Goal: Information Seeking & Learning: Learn about a topic

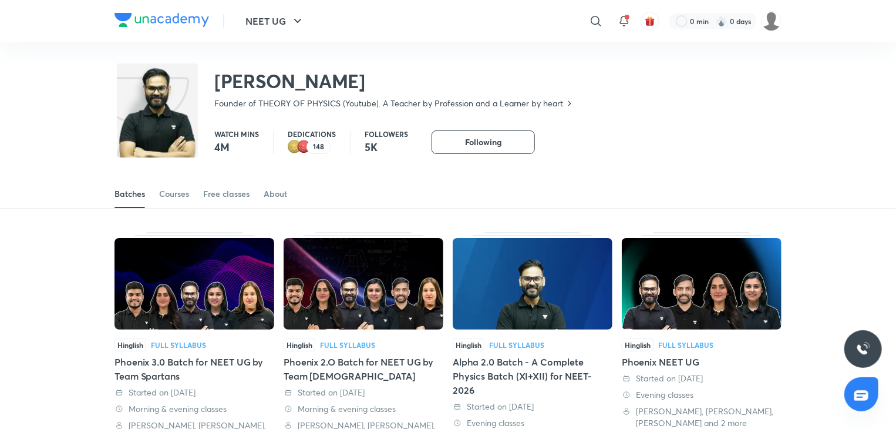
click at [184, 29] on div "NEET UG ​ 0 min 0 days" at bounding box center [448, 21] width 667 height 42
click at [185, 17] on img at bounding box center [162, 20] width 95 height 14
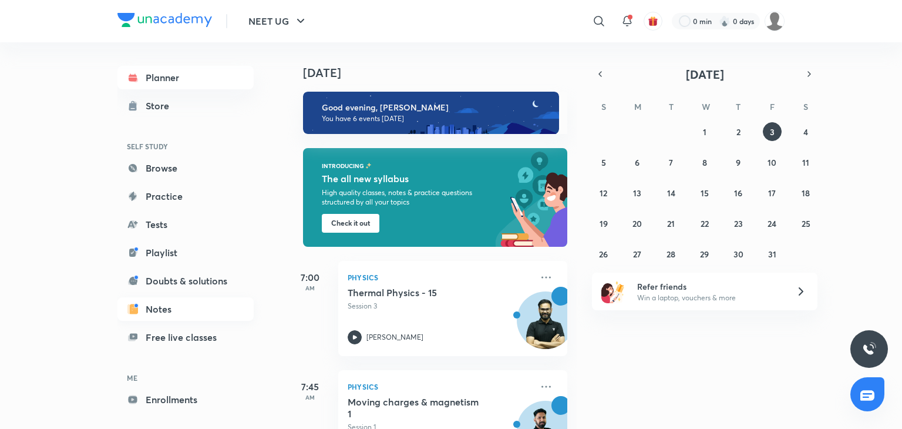
click at [186, 317] on link "Notes" at bounding box center [185, 308] width 136 height 23
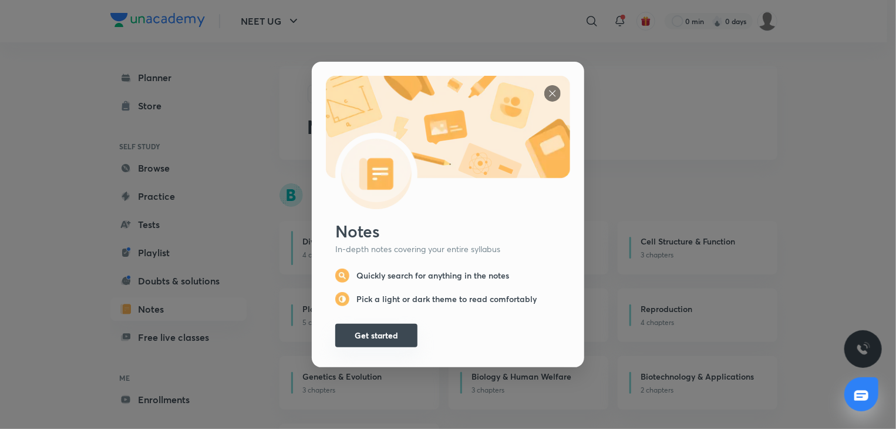
click at [362, 324] on button "Get started" at bounding box center [376, 335] width 82 height 23
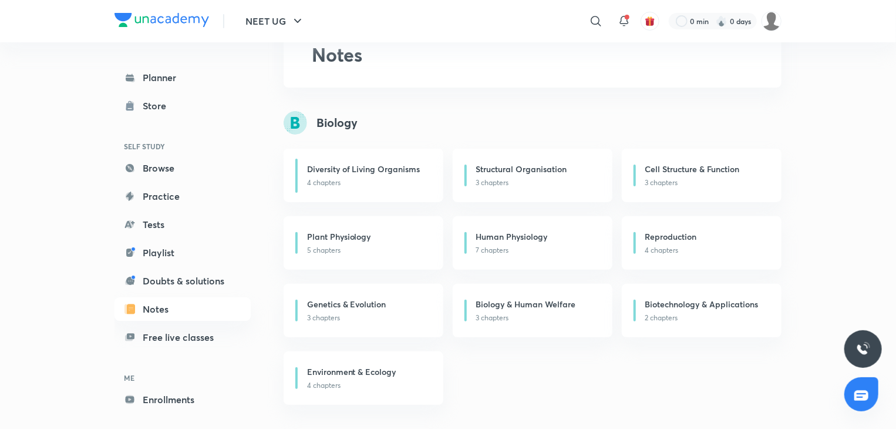
scroll to position [91, 0]
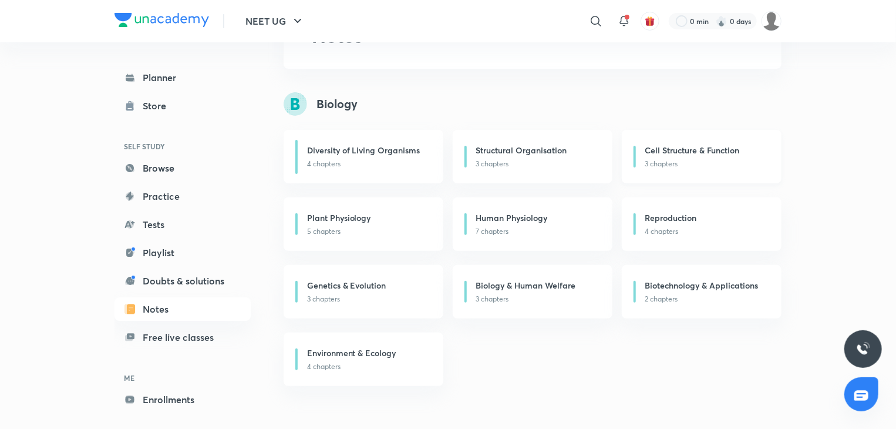
click at [715, 142] on div "Cell Structure & Function 3 chapters" at bounding box center [702, 156] width 160 height 53
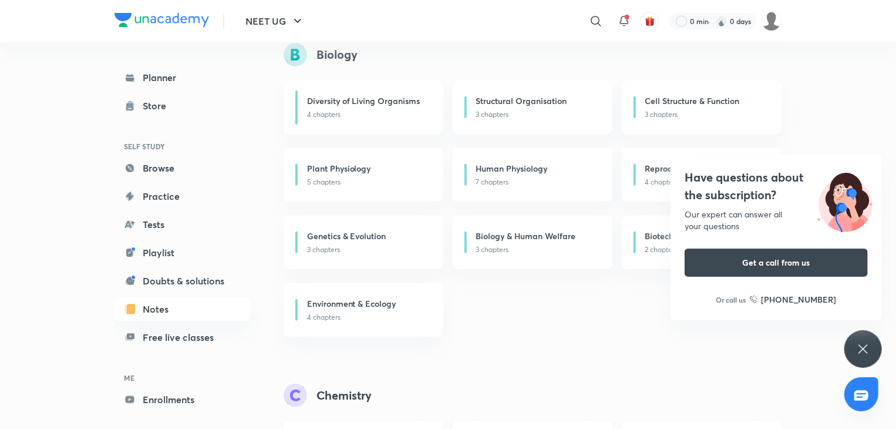
scroll to position [0, 0]
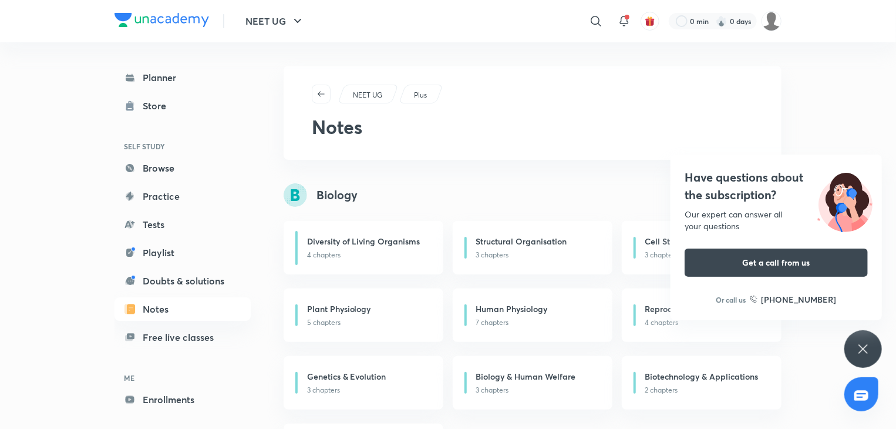
click at [851, 335] on div "Have questions about the subscription? Our expert can answer all your questions…" at bounding box center [864, 349] width 38 height 38
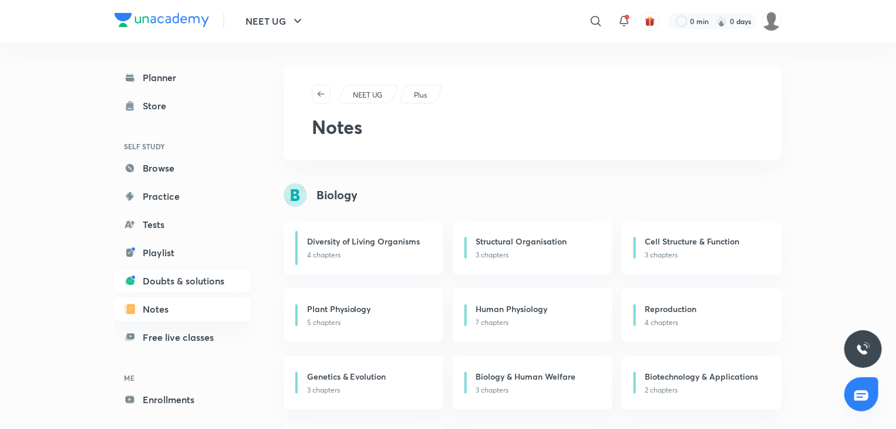
click at [193, 283] on link "Doubts & solutions" at bounding box center [183, 280] width 136 height 23
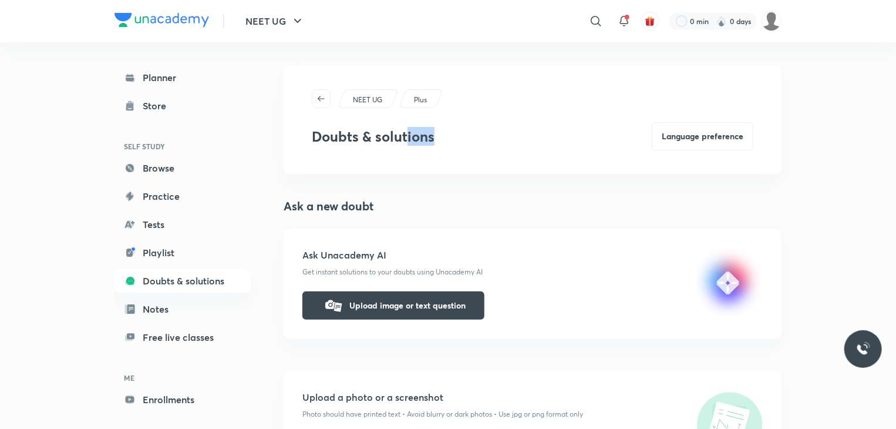
drag, startPoint x: 406, startPoint y: 167, endPoint x: 435, endPoint y: 142, distance: 38.7
click at [435, 142] on div "NEET UG Plus Doubts & solutions Language preference" at bounding box center [533, 120] width 498 height 108
click at [435, 142] on div "Doubts & solutions Language preference" at bounding box center [533, 136] width 442 height 28
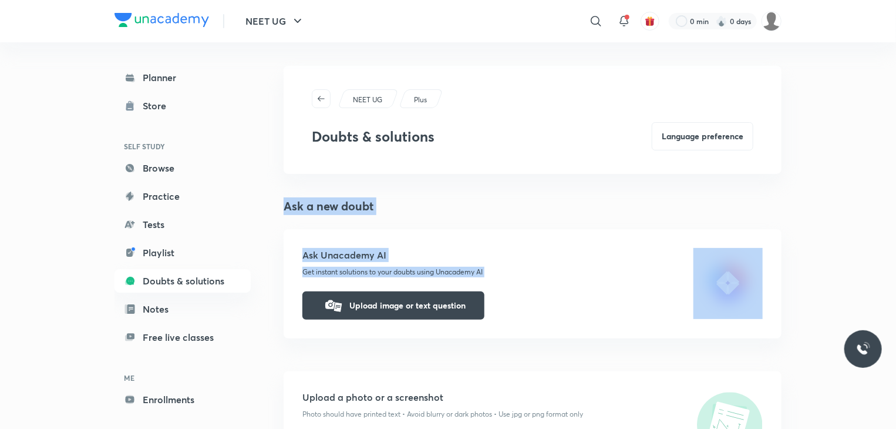
drag, startPoint x: 435, startPoint y: 142, endPoint x: 585, endPoint y: 341, distance: 249.7
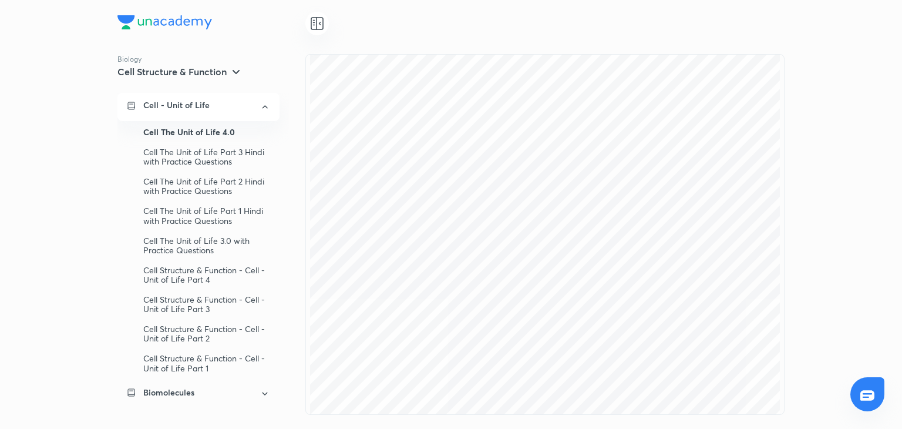
drag, startPoint x: 285, startPoint y: 314, endPoint x: 283, endPoint y: 372, distance: 57.6
click at [283, 372] on div "Cell - Unit of Life Cell The Unit of Life 4.0 Cell The Unit of Life Part 3 Hind…" at bounding box center [203, 254] width 172 height 322
click at [283, 375] on div "Cell - Unit of Life Cell The Unit of Life 4.0 Cell The Unit of Life Part 3 Hind…" at bounding box center [203, 254] width 172 height 322
click at [260, 109] on icon at bounding box center [265, 107] width 11 height 14
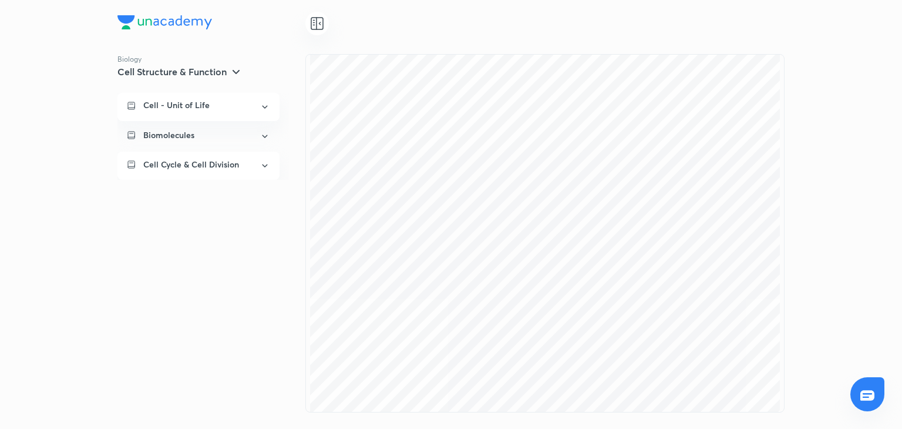
click at [240, 157] on div "Cell Cycle & Cell Division" at bounding box center [198, 166] width 162 height 28
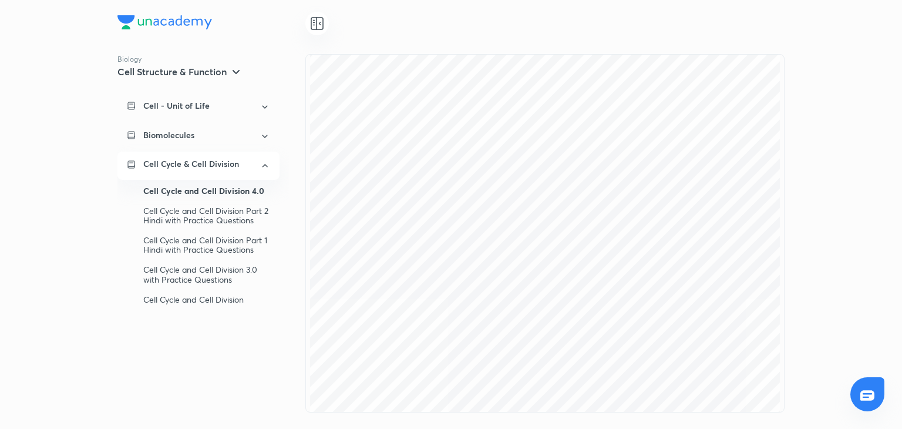
scroll to position [1363, 0]
click at [214, 224] on div "Cell Cycle and Cell Division Part 2 Hindi with Practice Questions" at bounding box center [206, 215] width 127 height 29
click at [226, 271] on div "Cell Cycle and Cell Division 3.0 with Practice Questions" at bounding box center [206, 274] width 127 height 29
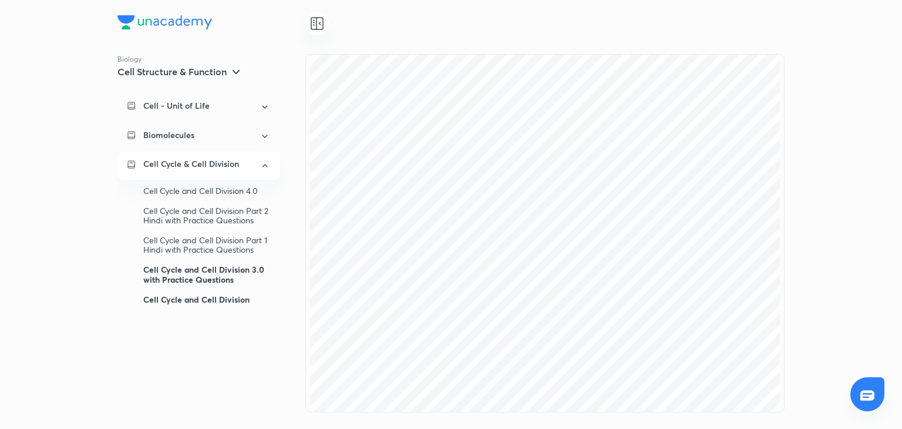
click at [230, 304] on div "Cell Cycle and Cell Division" at bounding box center [206, 300] width 127 height 20
click at [902, 250] on div "Biology Cell Structure & Function Cell - Unit of Life Biomolecules Cell Cycle &…" at bounding box center [451, 214] width 902 height 429
click at [632, 272] on div "Biology Cell Structure & Function Cell - Unit of Life Biomolecules Cell Cycle &…" at bounding box center [451, 214] width 902 height 429
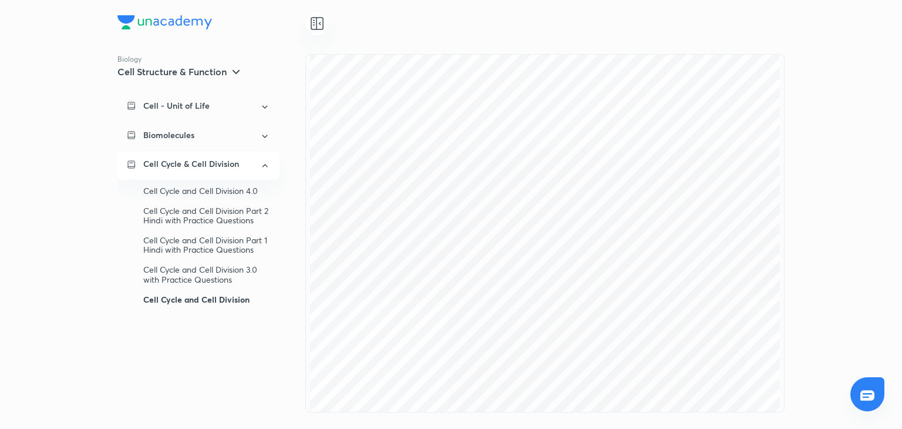
click at [820, 70] on div "Biology Cell Structure & Function Cell - Unit of Life Biomolecules Cell Cycle &…" at bounding box center [451, 214] width 902 height 429
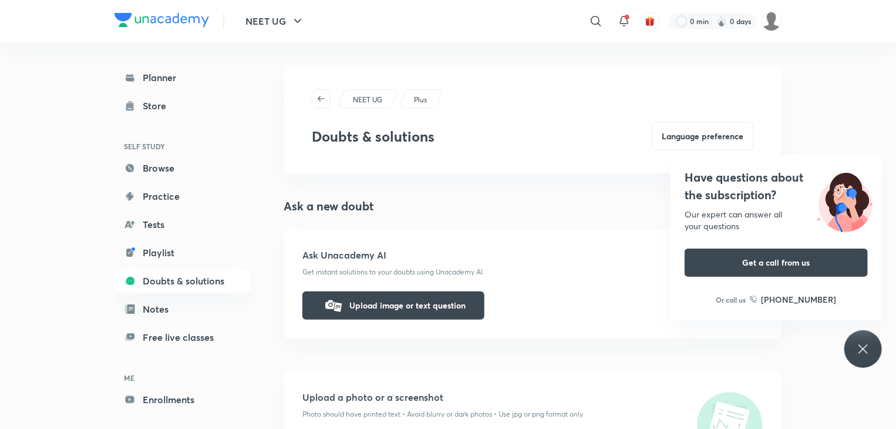
click at [862, 351] on icon at bounding box center [863, 348] width 9 height 9
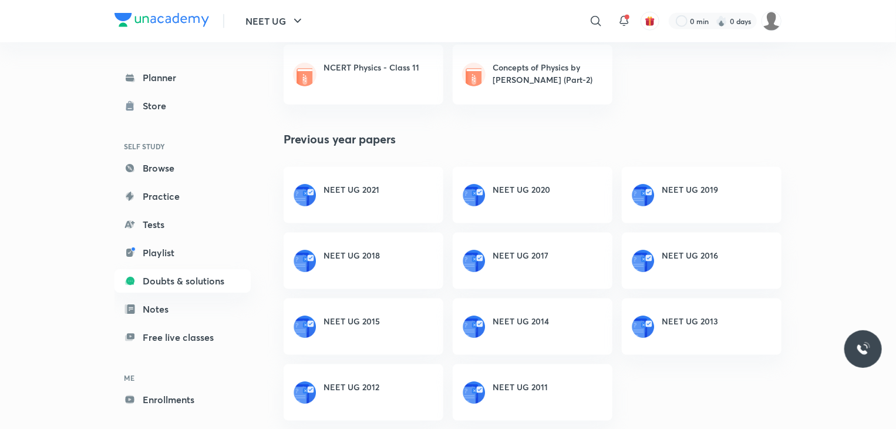
scroll to position [3, 0]
